Goal: Task Accomplishment & Management: Manage account settings

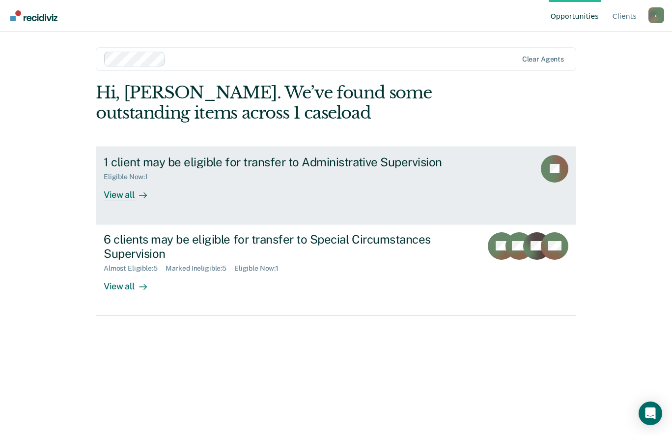
click at [131, 198] on div "View all" at bounding box center [131, 190] width 55 height 19
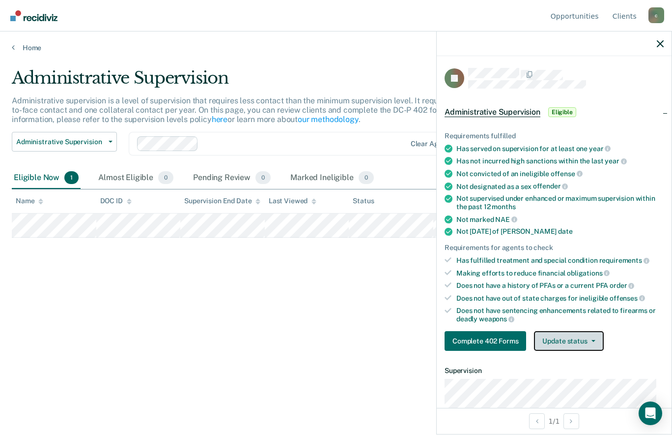
click at [588, 333] on button "Update status" at bounding box center [568, 341] width 69 height 20
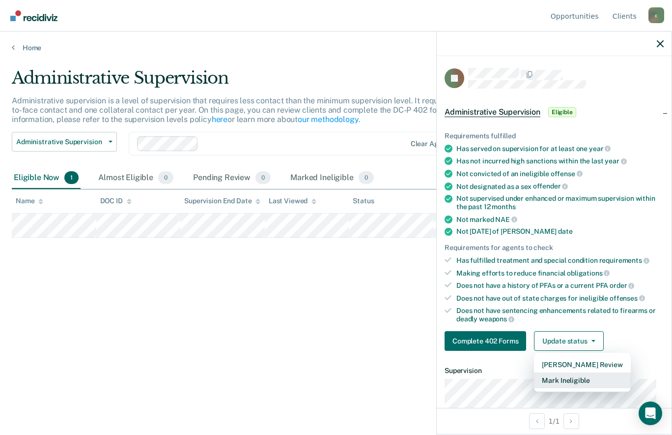
click at [565, 375] on button "Mark Ineligible" at bounding box center [582, 380] width 96 height 16
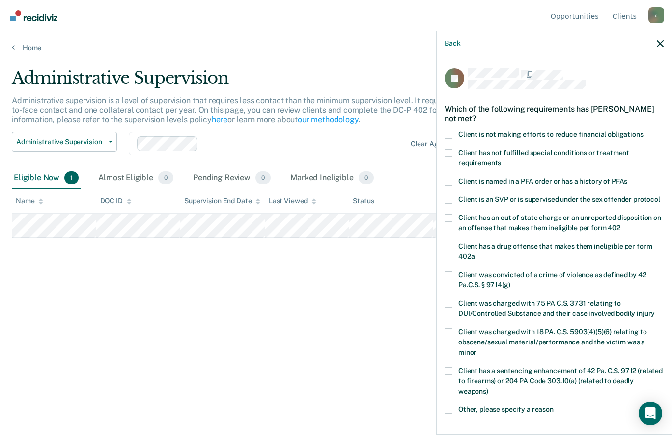
click at [451, 134] on span at bounding box center [449, 135] width 8 height 8
click at [644, 131] on input "Client is not making efforts to reduce financial obligations" at bounding box center [644, 131] width 0 height 0
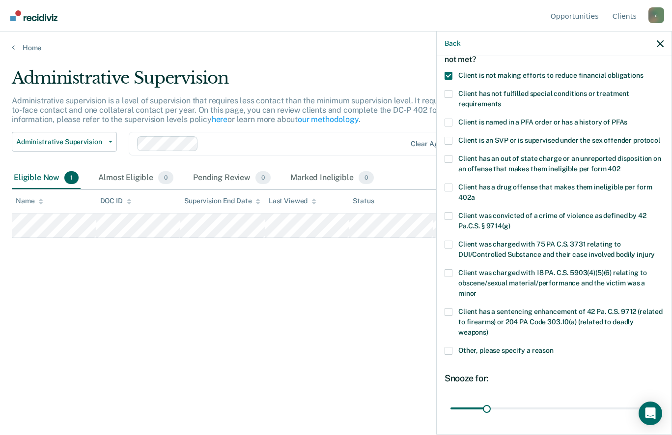
scroll to position [139, 0]
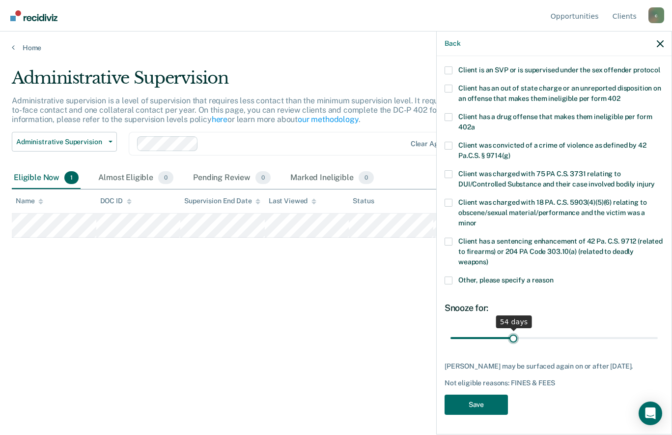
drag, startPoint x: 483, startPoint y: 335, endPoint x: 511, endPoint y: 337, distance: 28.6
type input "54"
click at [511, 337] on input "range" at bounding box center [554, 337] width 207 height 17
click at [494, 407] on button "Save" at bounding box center [476, 404] width 63 height 20
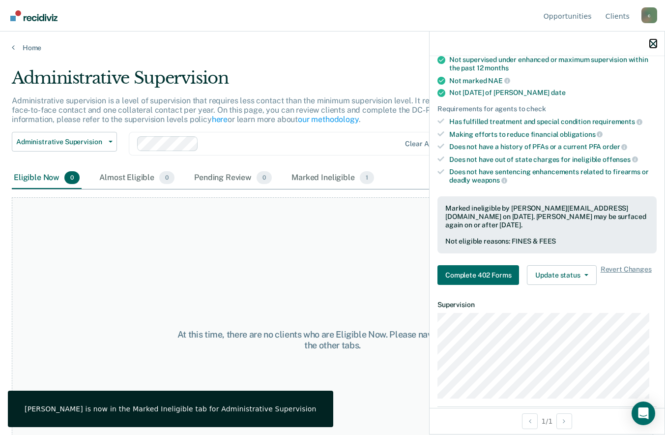
click at [652, 43] on icon "button" at bounding box center [653, 43] width 7 height 7
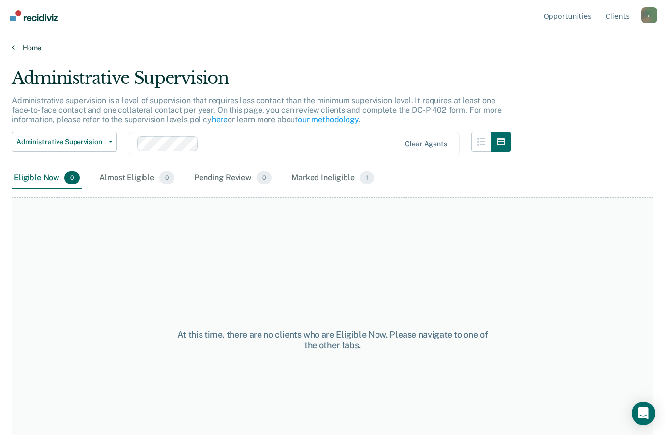
click at [43, 48] on link "Home" at bounding box center [333, 47] width 642 height 9
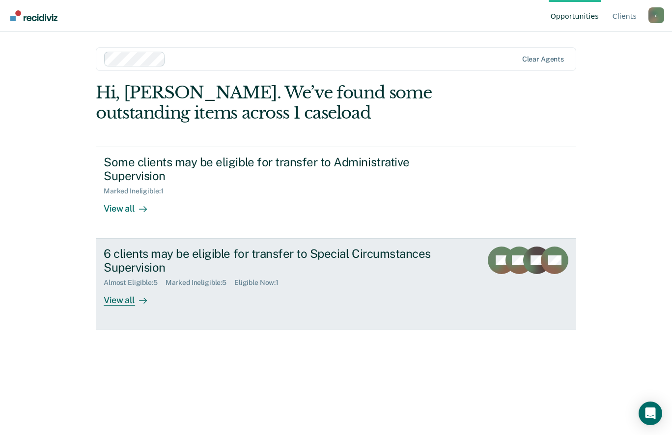
click at [125, 303] on div "View all" at bounding box center [131, 296] width 55 height 19
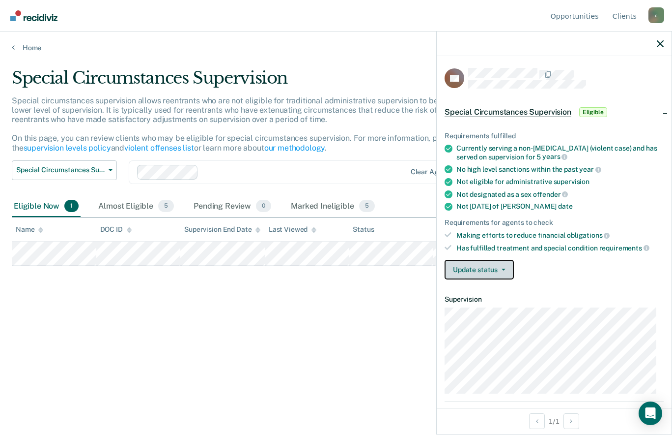
click at [503, 269] on icon "button" at bounding box center [504, 269] width 4 height 2
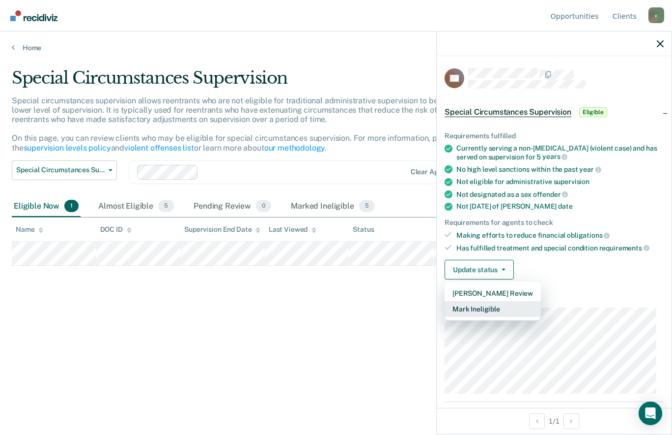
click at [491, 312] on button "Mark Ineligible" at bounding box center [493, 309] width 96 height 16
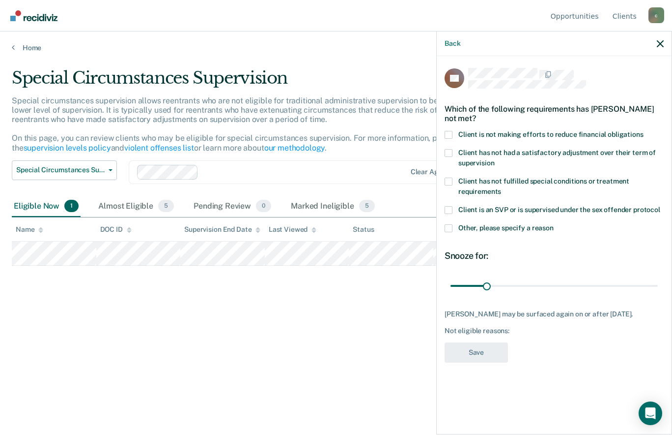
click at [447, 182] on span at bounding box center [449, 181] width 8 height 8
click at [501, 188] on input "Client has not fulfilled special conditions or treatment requirements" at bounding box center [501, 188] width 0 height 0
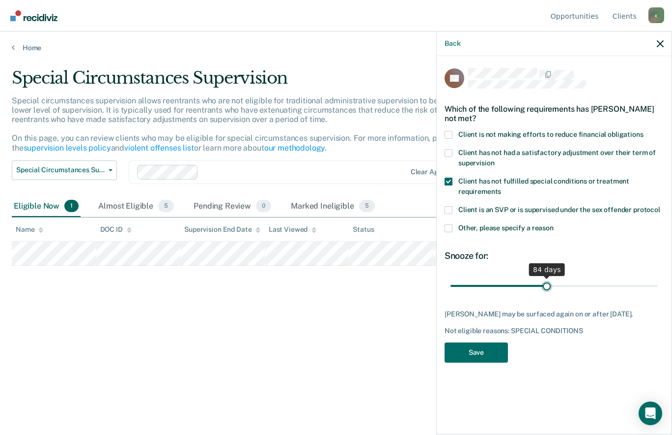
drag, startPoint x: 488, startPoint y: 285, endPoint x: 547, endPoint y: 285, distance: 59.0
type input "84"
click at [547, 285] on input "range" at bounding box center [554, 285] width 207 height 17
click at [494, 354] on button "Save" at bounding box center [476, 352] width 63 height 20
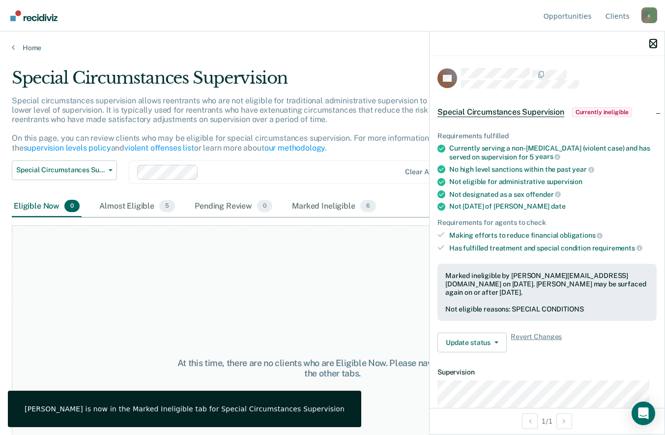
click at [654, 42] on icon "button" at bounding box center [653, 43] width 7 height 7
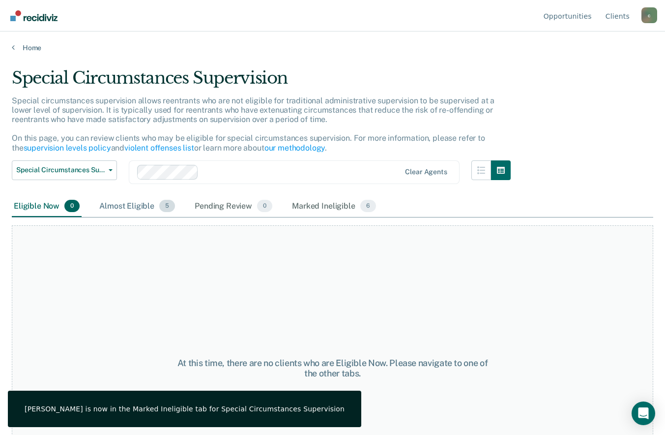
click at [117, 200] on div "Almost Eligible 5" at bounding box center [137, 207] width 80 height 22
